Goal: Task Accomplishment & Management: Manage account settings

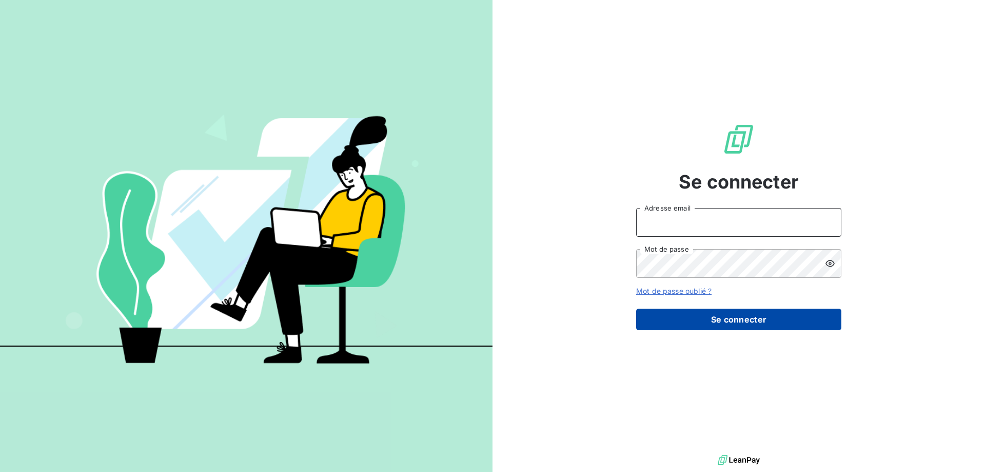
type input "[EMAIL_ADDRESS][DOMAIN_NAME]"
click at [719, 325] on button "Se connecter" at bounding box center [738, 319] width 205 height 22
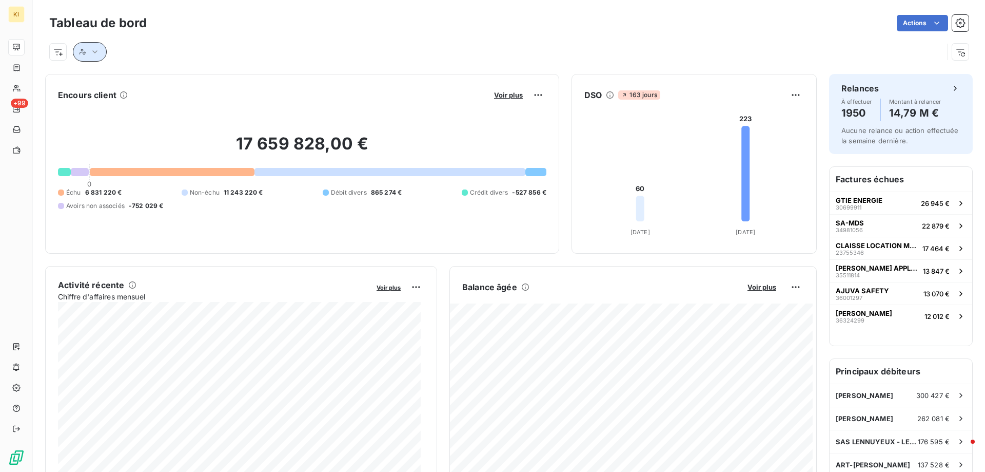
click at [96, 53] on icon "button" at bounding box center [95, 52] width 10 height 10
click at [211, 75] on div at bounding box center [266, 79] width 148 height 22
click at [144, 75] on span "Contient" at bounding box center [129, 78] width 29 height 9
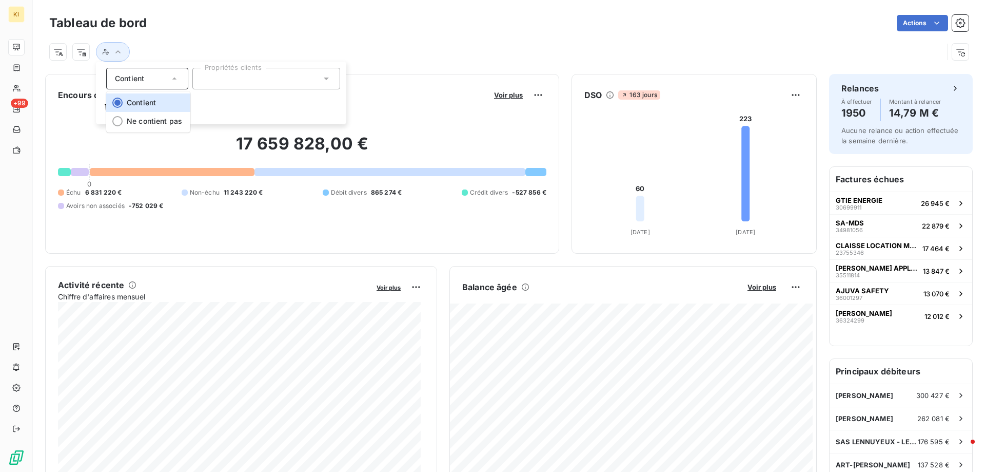
click at [201, 26] on div "Actions" at bounding box center [564, 23] width 810 height 16
click at [55, 54] on html "KI +99 Tableau de bord Actions Encours client Voir plus 17 659 828,00 € 0 Échu …" at bounding box center [492, 236] width 985 height 472
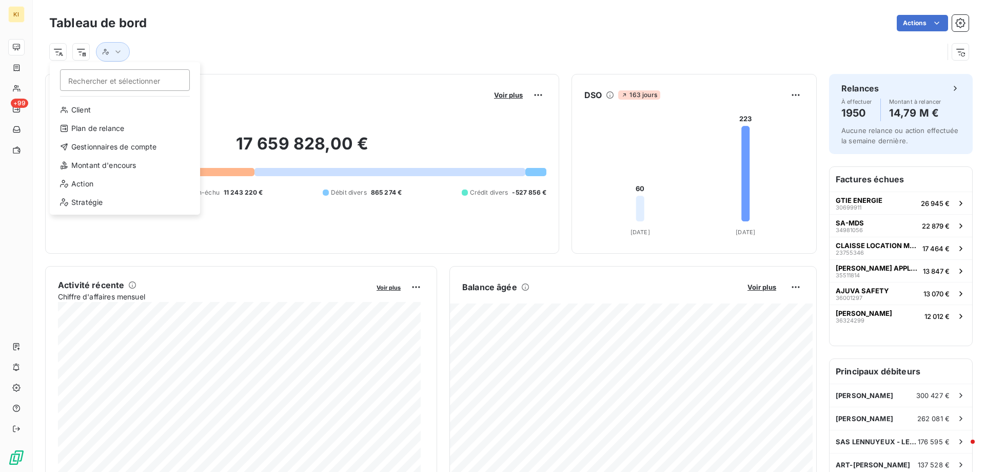
click at [81, 51] on html "KI +99 Tableau de bord Actions Rechercher et sélectionner Client Plan de relanc…" at bounding box center [492, 236] width 985 height 472
click at [59, 53] on html "KI +99 Tableau de bord Actions Rechercher et sélectionner Client Plan de relanc…" at bounding box center [492, 236] width 985 height 472
click at [116, 53] on html "KI +99 Tableau de bord Actions Rechercher et sélectionner Client Plan de relanc…" at bounding box center [492, 236] width 985 height 472
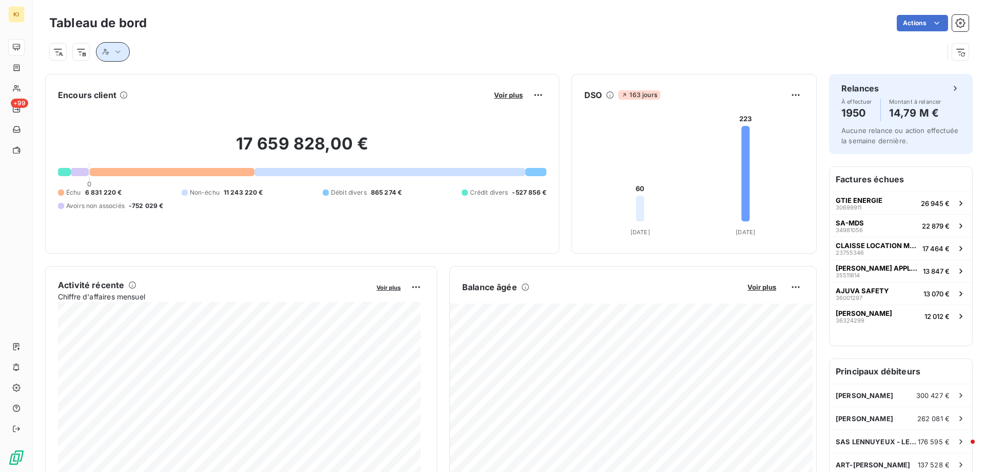
click at [116, 53] on icon "button" at bounding box center [118, 52] width 10 height 10
click at [225, 86] on div at bounding box center [266, 79] width 148 height 22
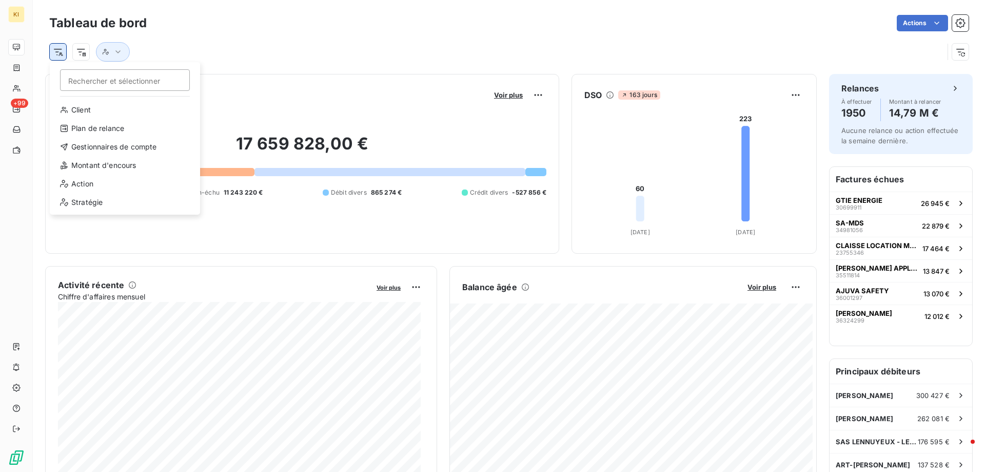
click at [57, 55] on html "KI +99 Tableau de bord Actions Rechercher et sélectionner Client Plan de relanc…" at bounding box center [492, 236] width 985 height 472
click at [301, 36] on html "KI +99 Tableau de bord Actions Rechercher et sélectionner Client Plan de relanc…" at bounding box center [492, 236] width 985 height 472
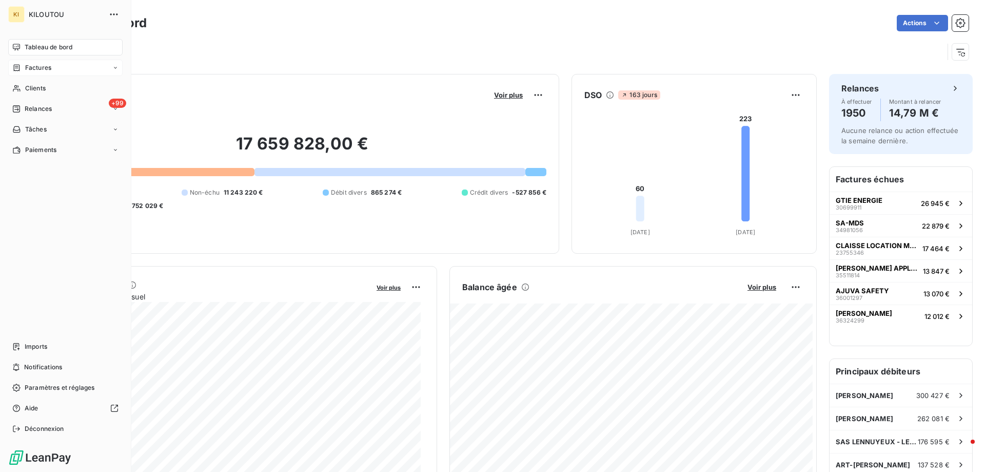
click at [31, 68] on span "Factures" at bounding box center [38, 67] width 26 height 9
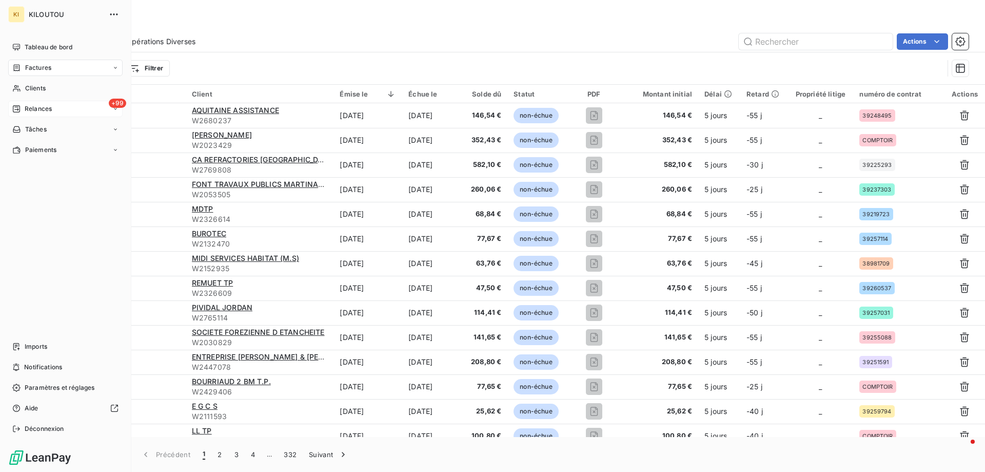
click at [31, 106] on span "Relances" at bounding box center [38, 108] width 27 height 9
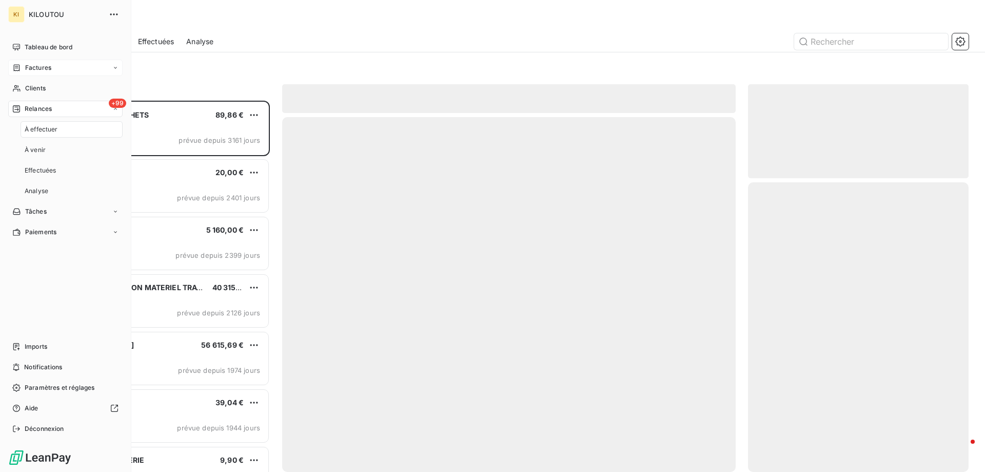
scroll to position [363, 213]
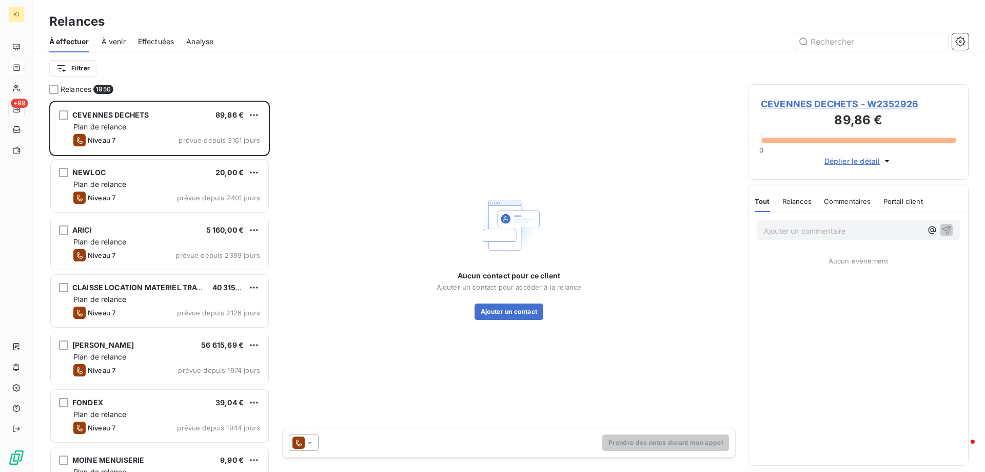
click at [107, 41] on span "À venir" at bounding box center [114, 41] width 24 height 10
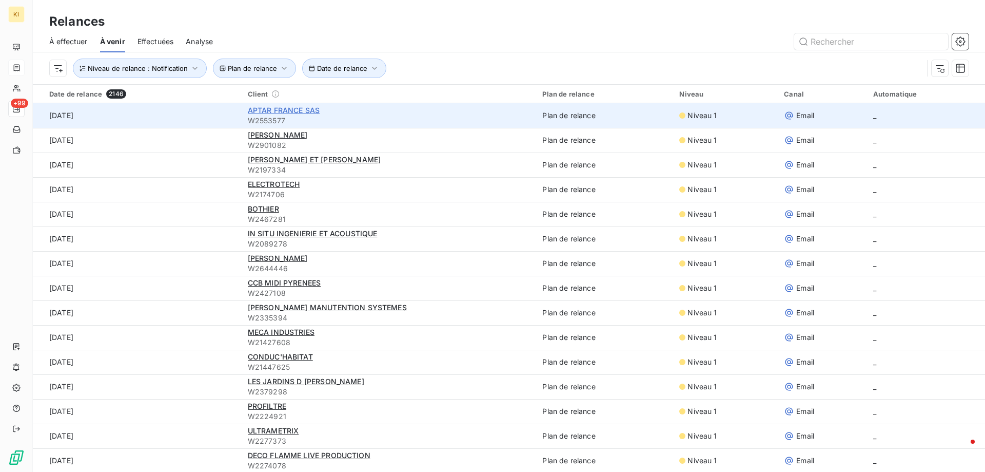
click at [262, 111] on span "APTAR FRANCE SAS" at bounding box center [284, 110] width 72 height 9
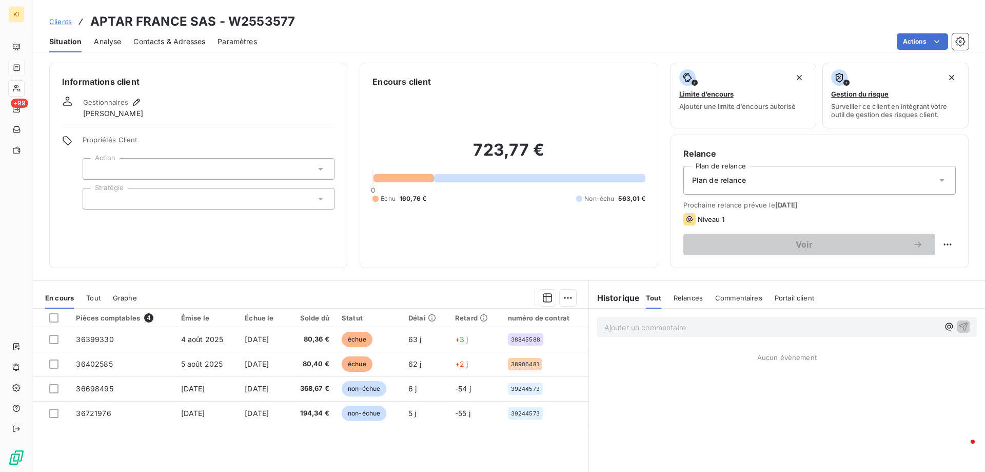
click at [269, 176] on div at bounding box center [209, 169] width 252 height 22
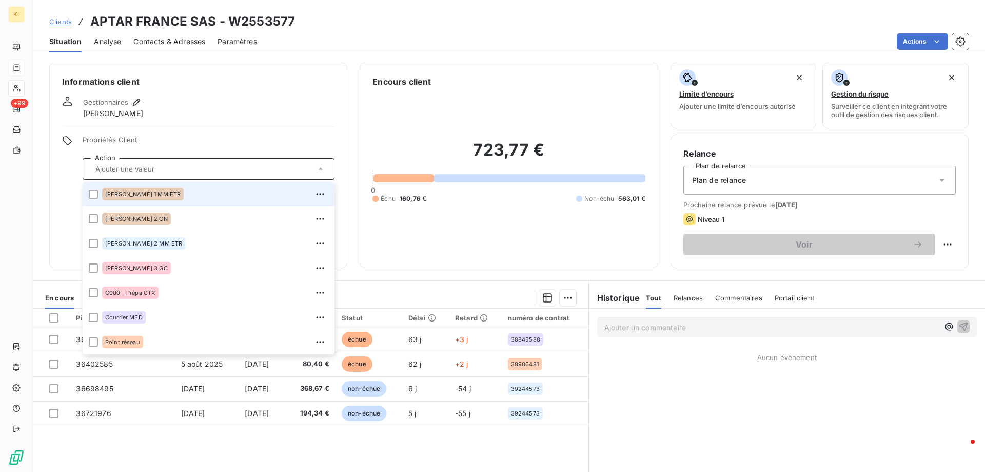
click at [269, 176] on div at bounding box center [209, 169] width 252 height 22
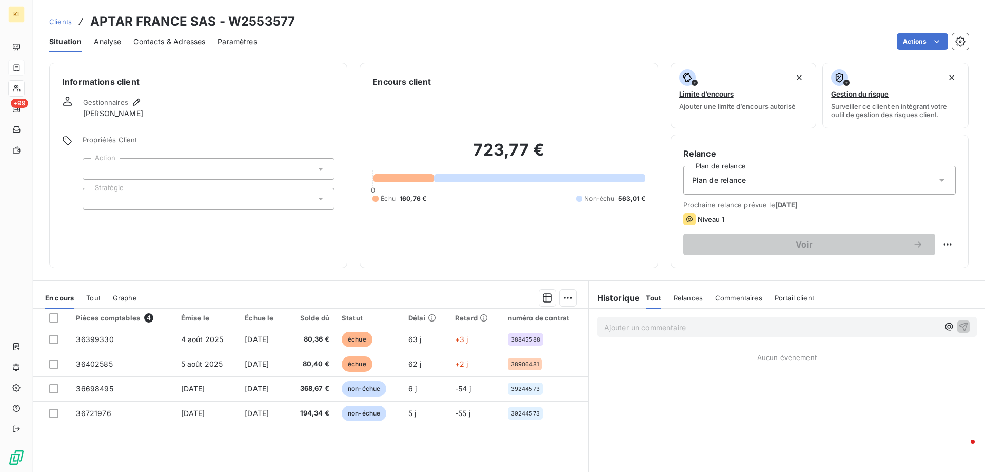
click at [277, 191] on div at bounding box center [209, 199] width 252 height 22
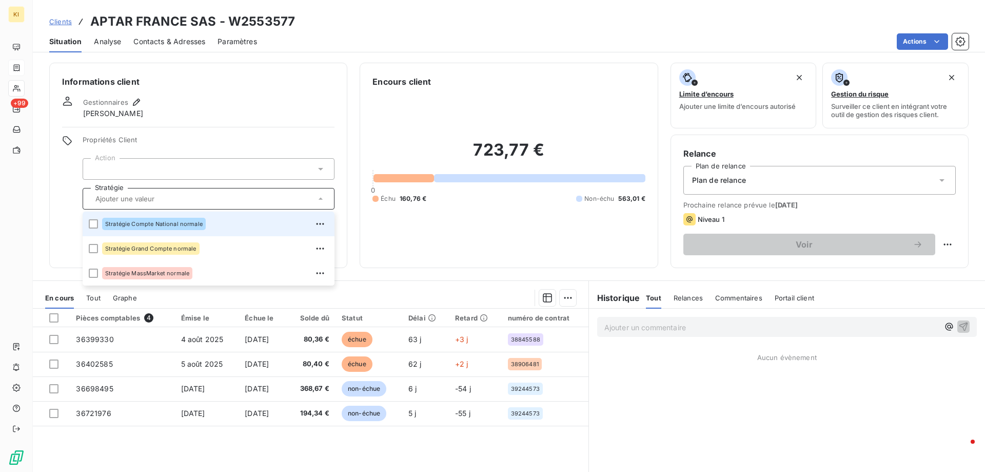
click at [277, 191] on div at bounding box center [209, 199] width 252 height 22
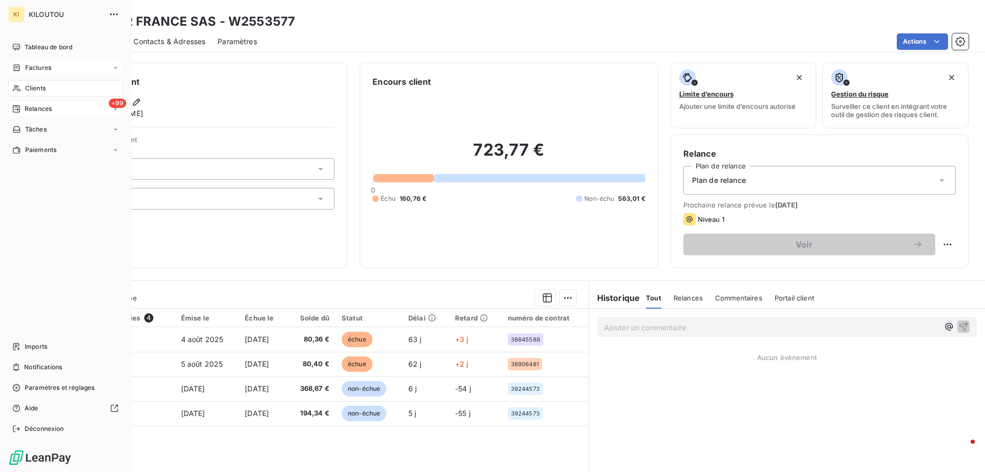
click at [24, 104] on div "Relances" at bounding box center [32, 108] width 40 height 9
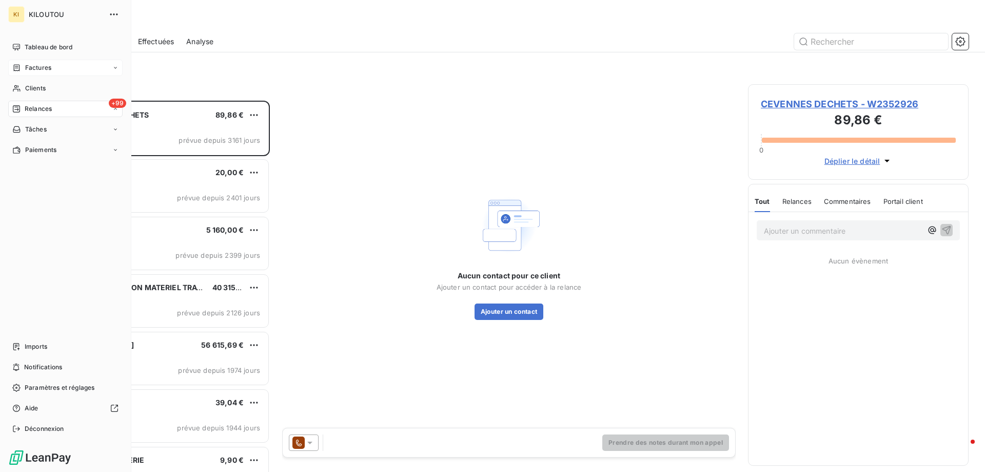
scroll to position [363, 213]
click at [34, 69] on span "Factures" at bounding box center [38, 67] width 26 height 9
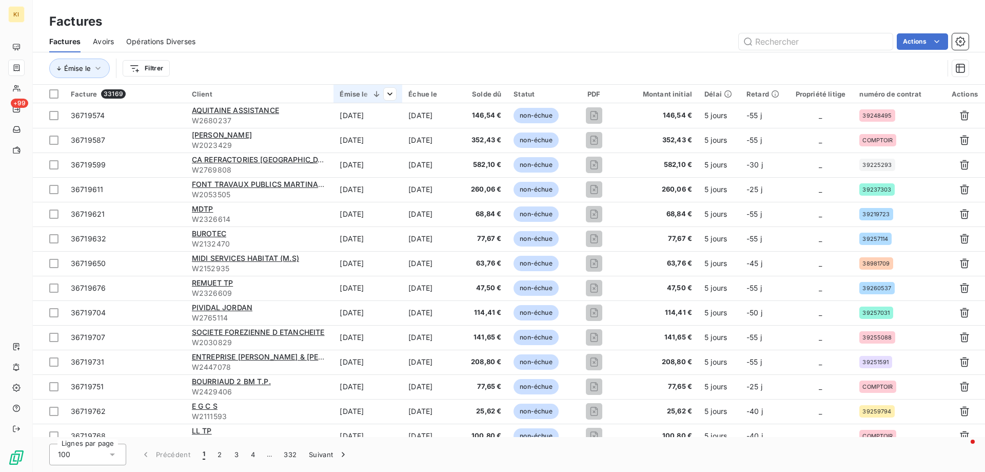
click at [357, 95] on div "Émise le" at bounding box center [368, 94] width 56 height 8
